Goal: Task Accomplishment & Management: Manage account settings

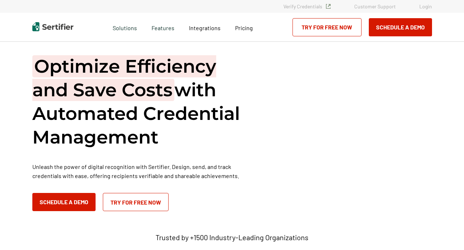
click at [426, 8] on link "Login" at bounding box center [426, 6] width 13 height 6
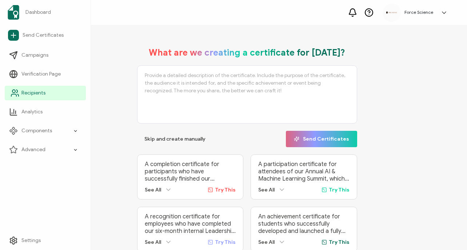
click at [33, 91] on span "Recipients" at bounding box center [33, 92] width 24 height 7
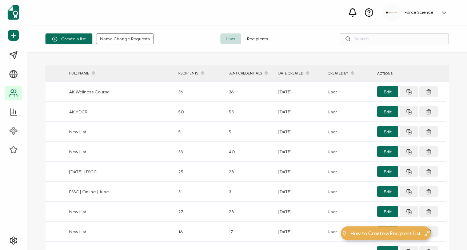
click at [258, 41] on span "Recipients" at bounding box center [257, 38] width 33 height 11
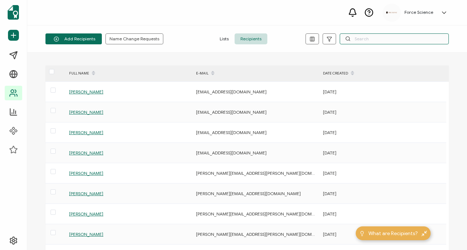
click at [382, 40] on input "text" at bounding box center [394, 38] width 109 height 11
paste input "t.munn@pawpaw.net"
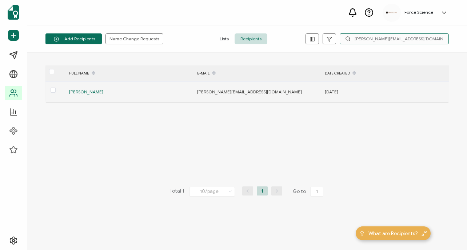
type input "t.munn@pawpaw.net"
click at [89, 92] on span "Timothy Munn" at bounding box center [86, 91] width 34 height 5
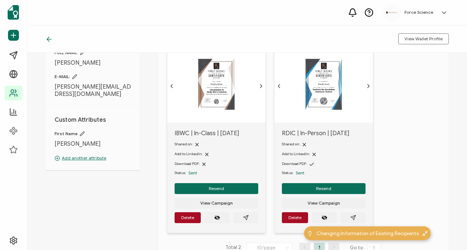
scroll to position [47, 0]
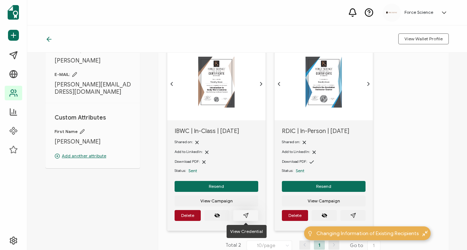
click at [240, 217] on button "button" at bounding box center [245, 215] width 25 height 11
